Goal: Information Seeking & Learning: Understand process/instructions

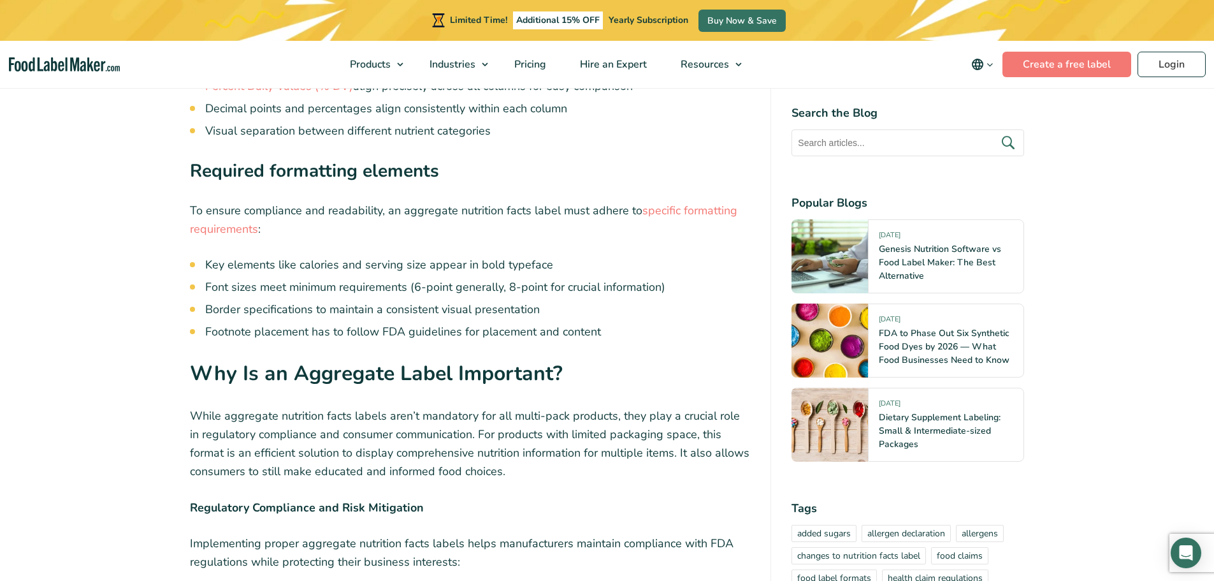
scroll to position [2406, 0]
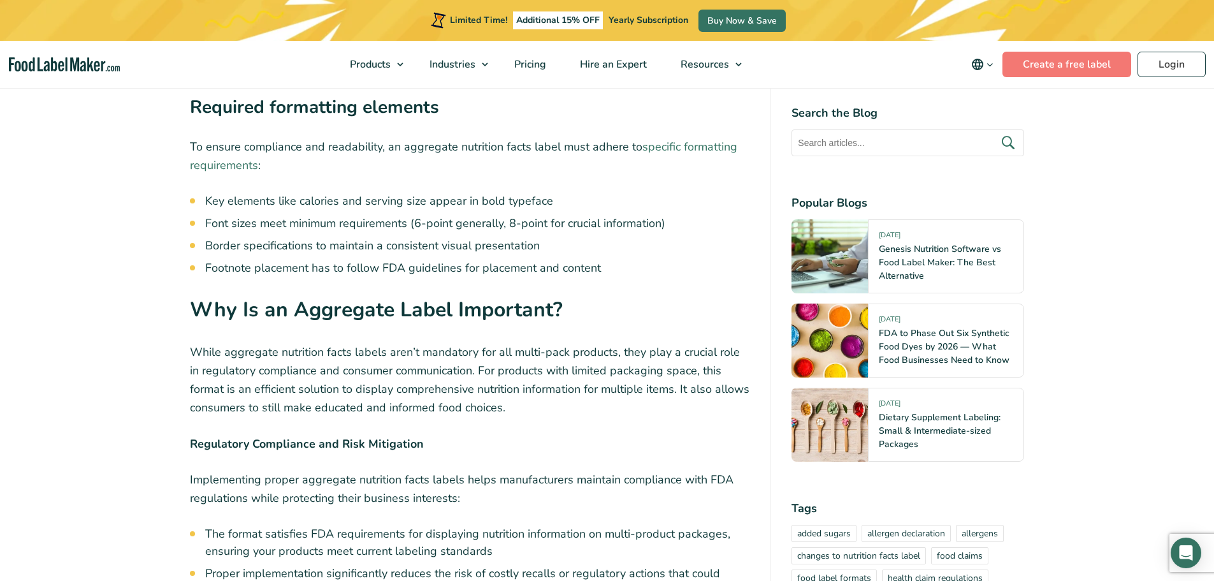
click at [201, 167] on link "specific formatting requirements" at bounding box center [463, 156] width 547 height 34
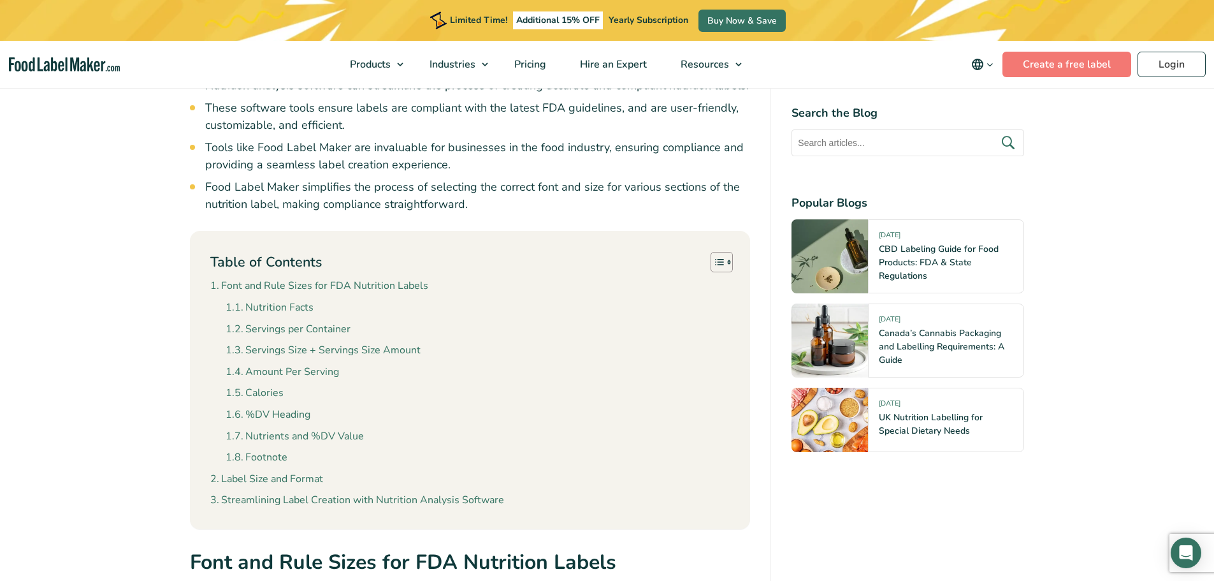
scroll to position [1147, 0]
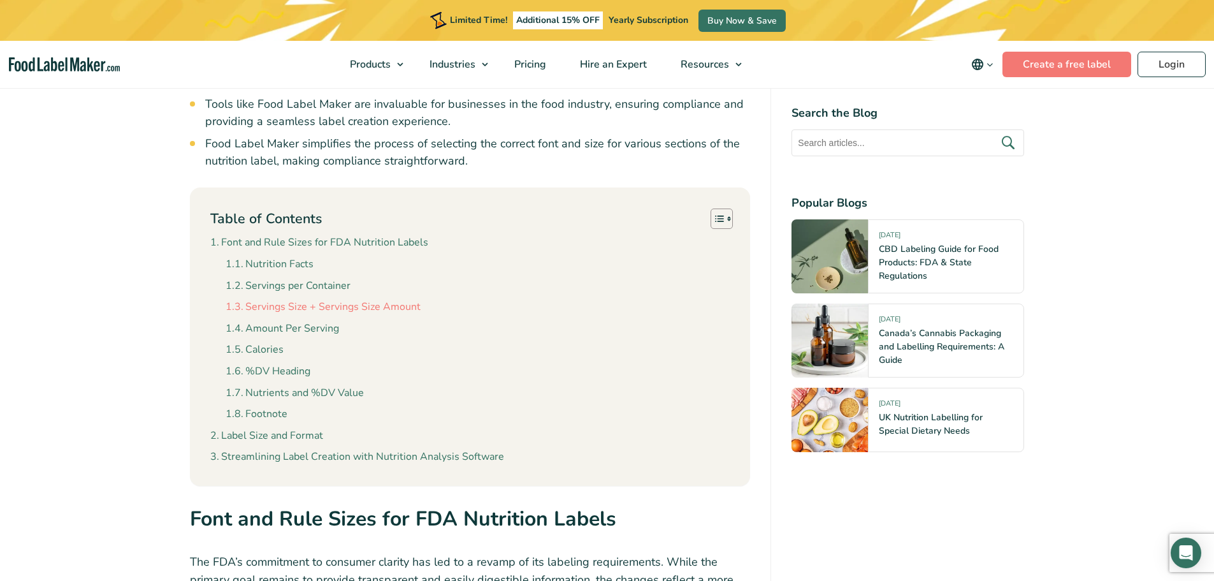
click at [291, 308] on link "Servings Size + Servings Size Amount" at bounding box center [323, 307] width 195 height 17
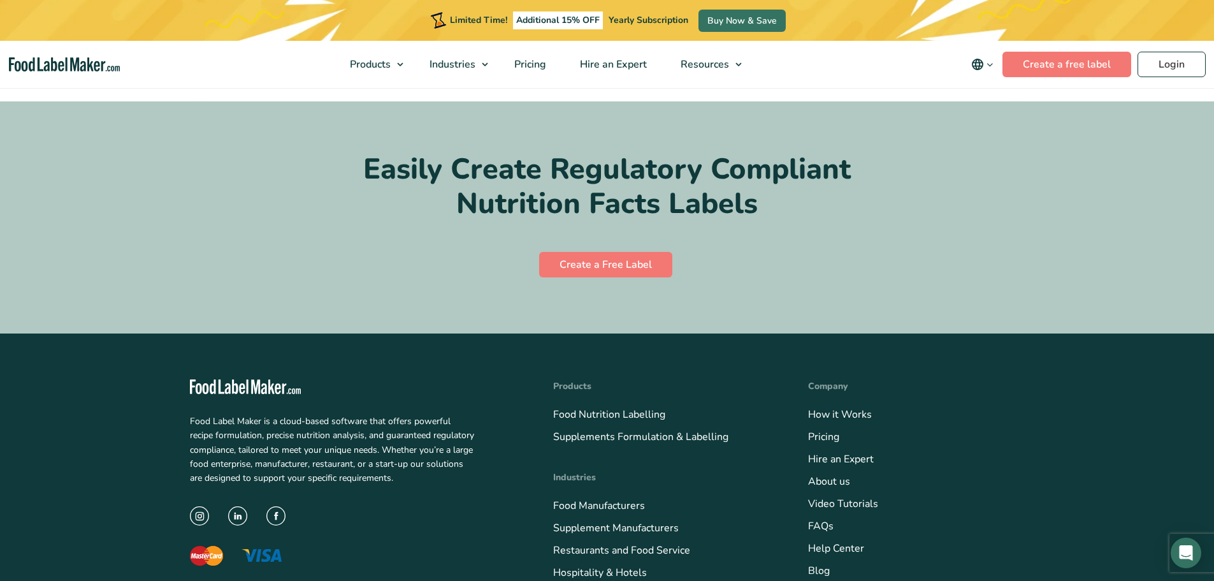
scroll to position [6494, 0]
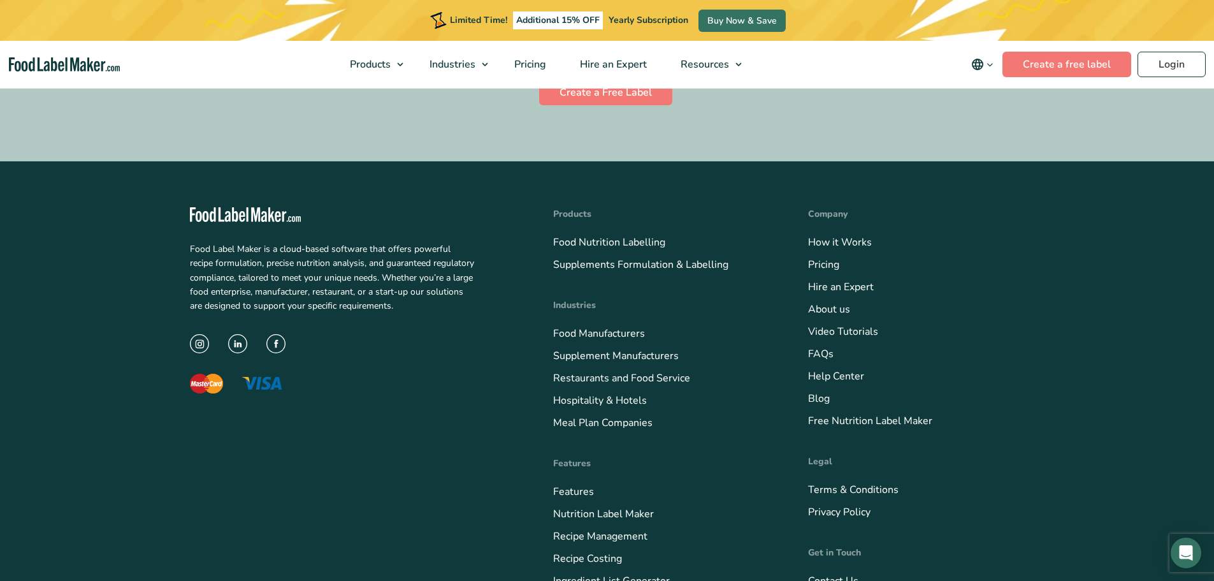
scroll to position [1147, 0]
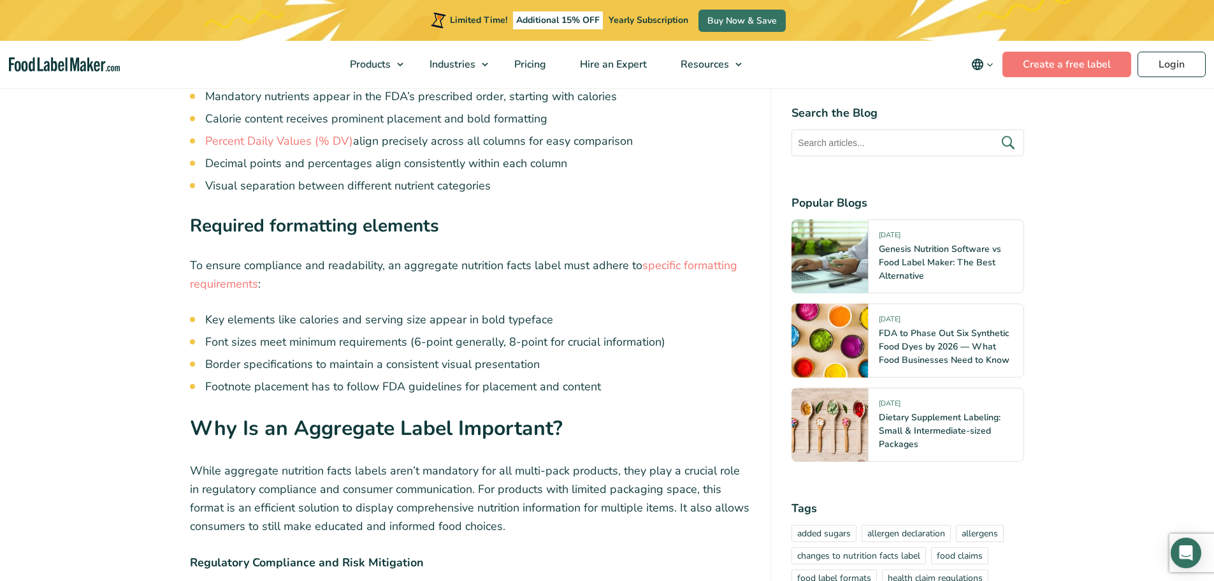
scroll to position [2215, 0]
